Goal: Task Accomplishment & Management: Manage account settings

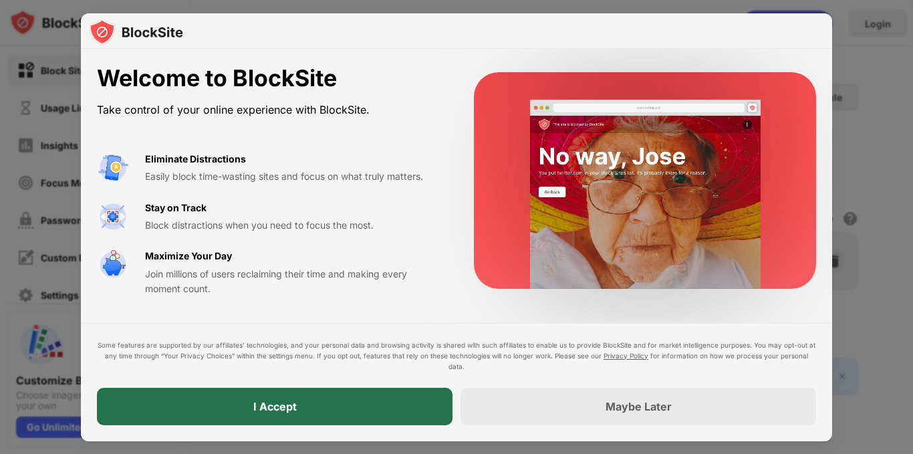
click at [380, 404] on div "I Accept" at bounding box center [274, 405] width 355 height 37
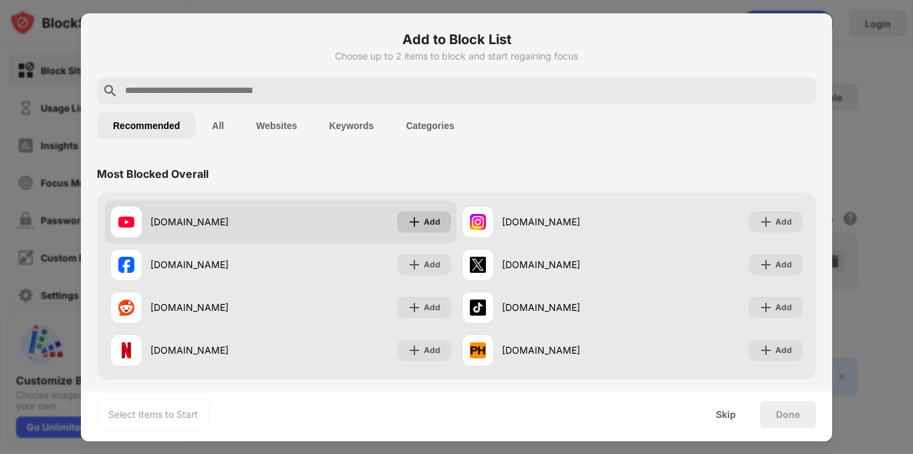
click at [436, 219] on div "Add" at bounding box center [424, 221] width 54 height 21
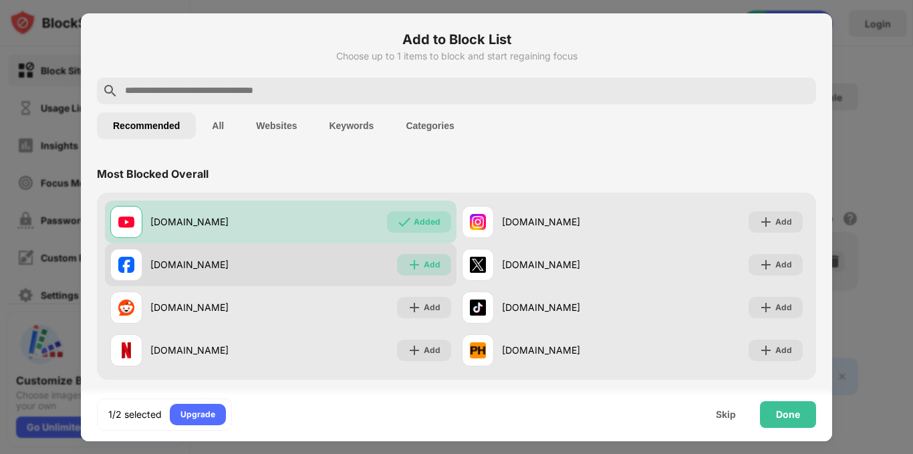
click at [436, 255] on div "Add" at bounding box center [424, 264] width 54 height 21
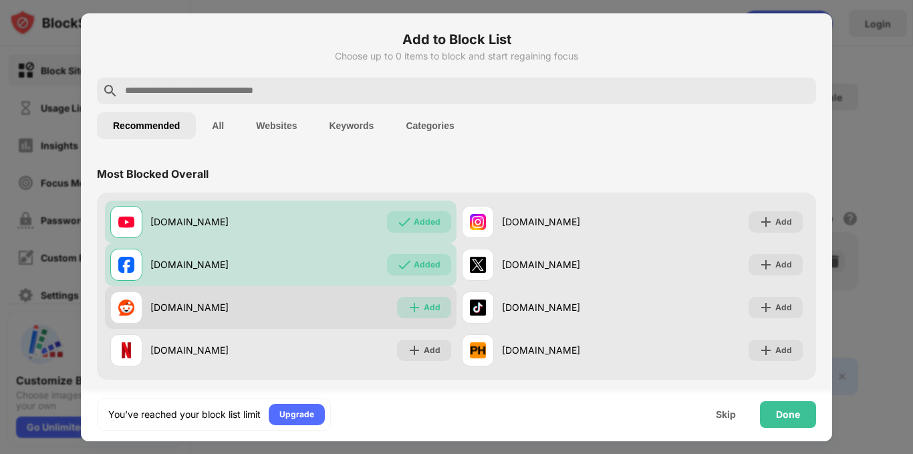
click at [422, 314] on div "Add" at bounding box center [424, 307] width 54 height 21
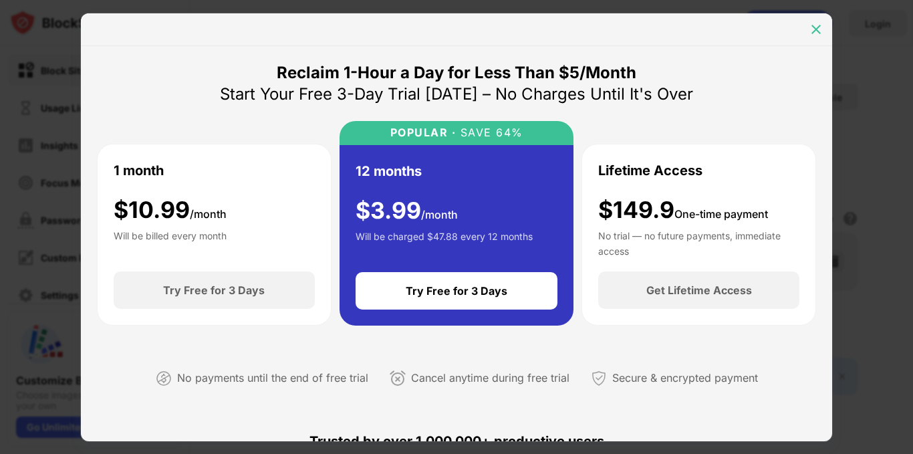
click at [805, 26] on div at bounding box center [815, 29] width 21 height 21
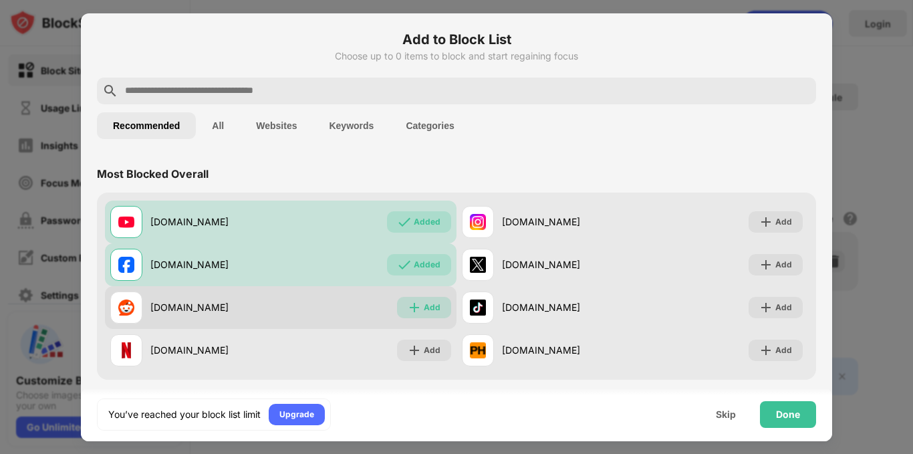
click at [424, 309] on div "Add" at bounding box center [432, 307] width 17 height 13
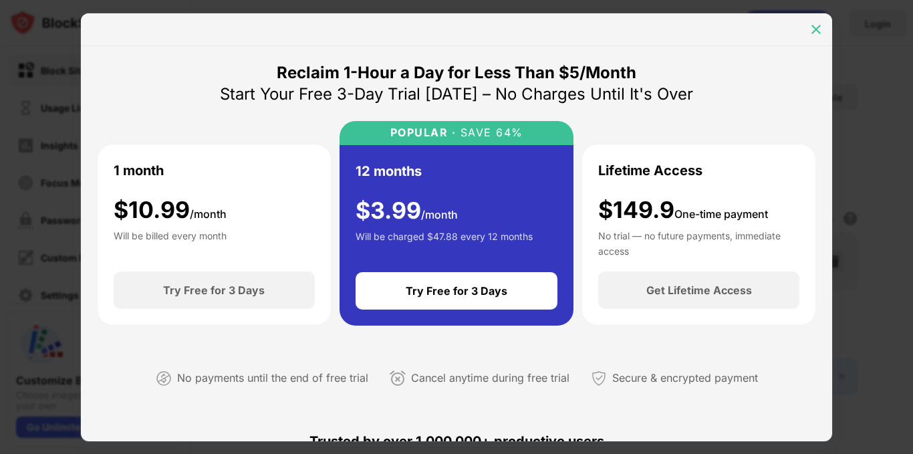
click at [814, 29] on img at bounding box center [815, 29] width 13 height 13
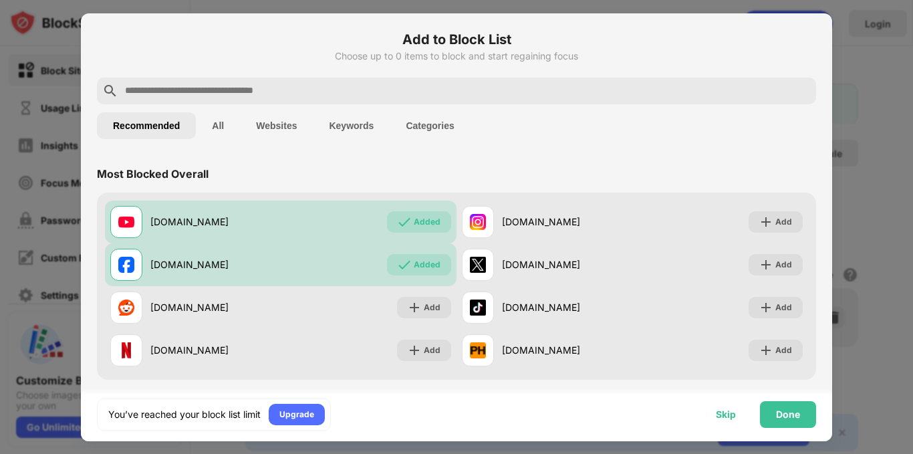
click at [711, 406] on div "Skip" at bounding box center [725, 414] width 52 height 27
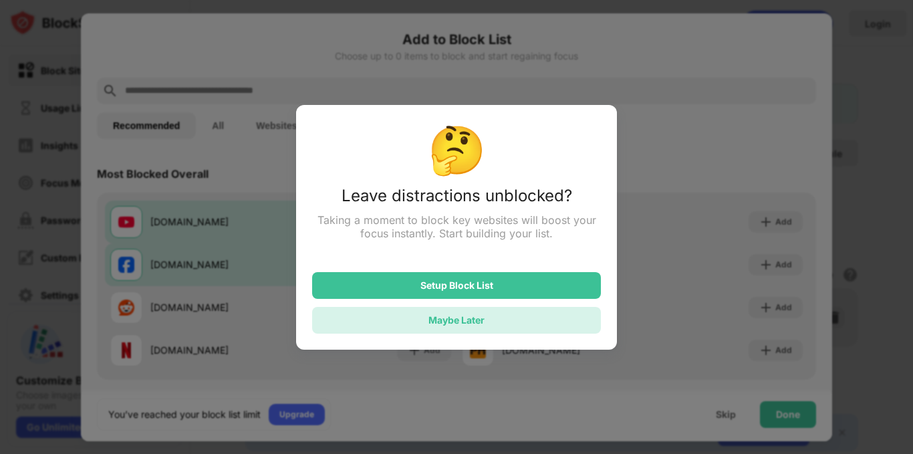
click at [500, 319] on div "Maybe Later" at bounding box center [456, 320] width 289 height 27
